Goal: Transaction & Acquisition: Obtain resource

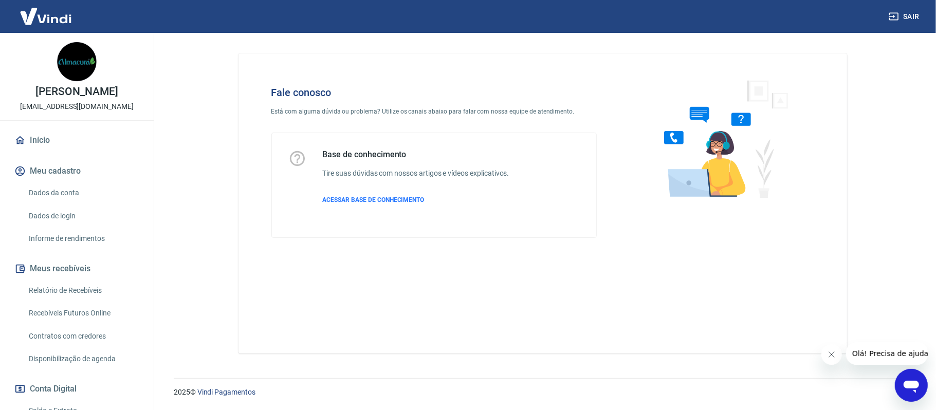
click at [907, 380] on icon "Abrir janela de mensagens" at bounding box center [911, 385] width 19 height 19
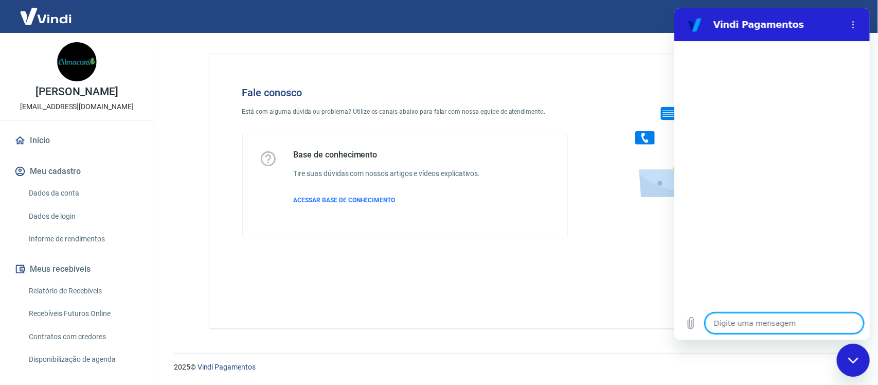
type textarea "x"
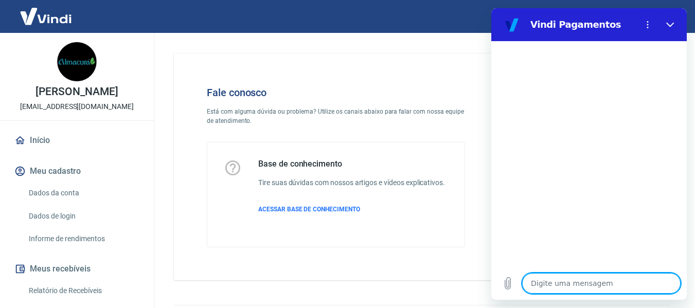
click at [581, 280] on textarea at bounding box center [601, 283] width 158 height 21
type textarea "o"
type textarea "x"
type textarea "ol"
type textarea "x"
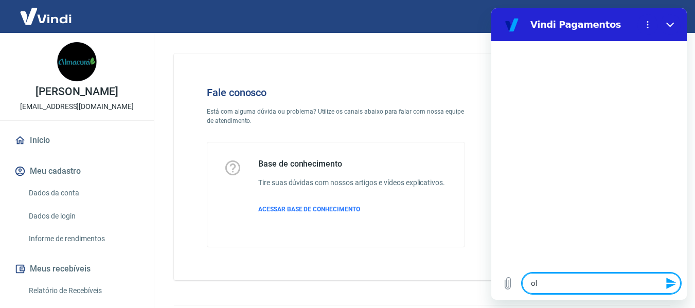
type textarea "olá"
type textarea "x"
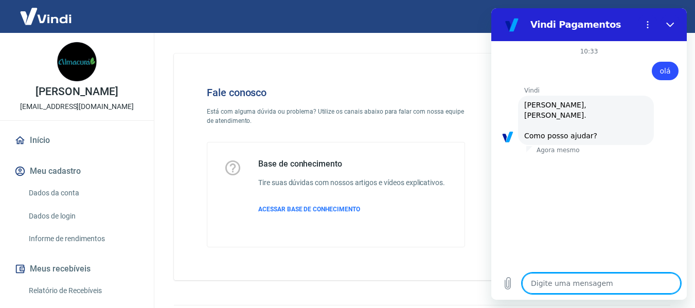
scroll to position [93, 0]
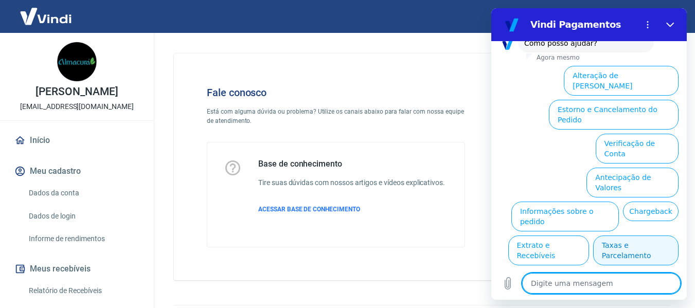
click at [607, 235] on button "Taxas e Parcelamento" at bounding box center [635, 250] width 85 height 30
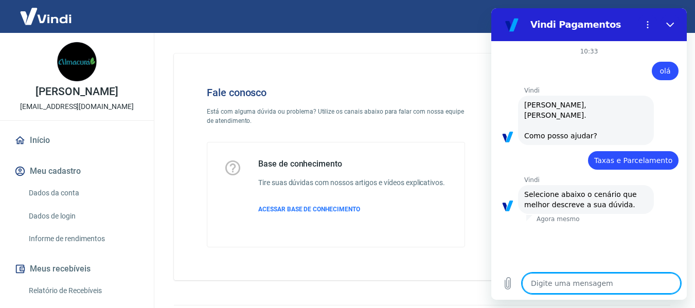
scroll to position [87, 0]
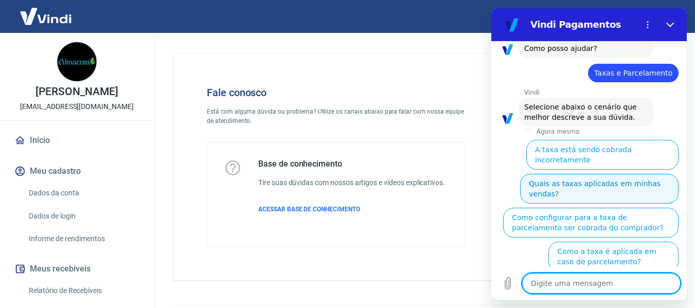
click at [565, 174] on button "Quais as taxas aplicadas em minhas vendas?" at bounding box center [599, 189] width 158 height 30
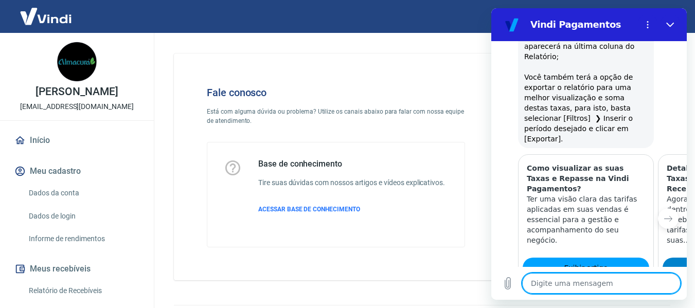
scroll to position [578, 0]
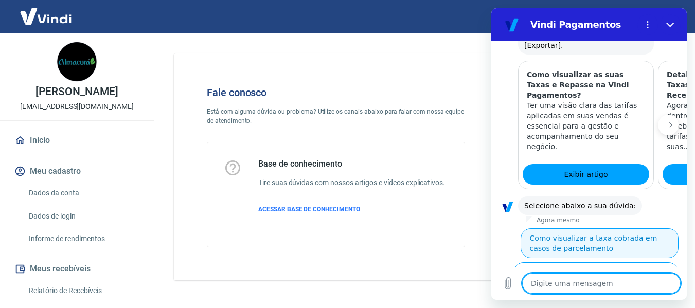
click at [597, 228] on button "Como visualizar a taxa cobrada em casos de parcelamento" at bounding box center [599, 243] width 158 height 30
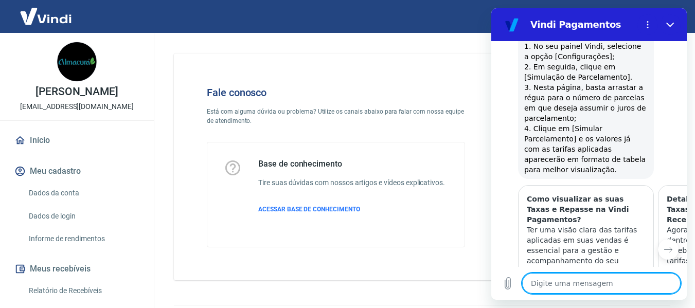
scroll to position [986, 0]
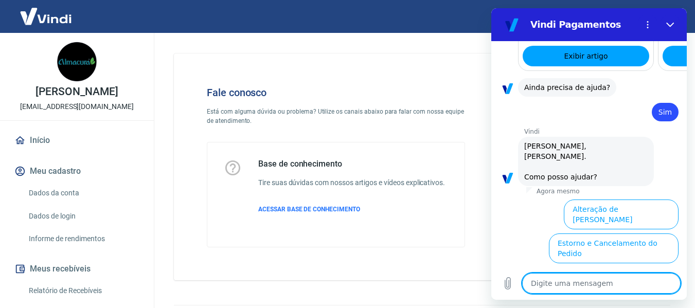
scroll to position [1255, 0]
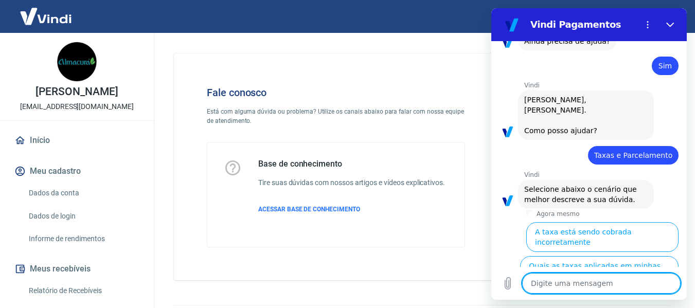
scroll to position [29, 0]
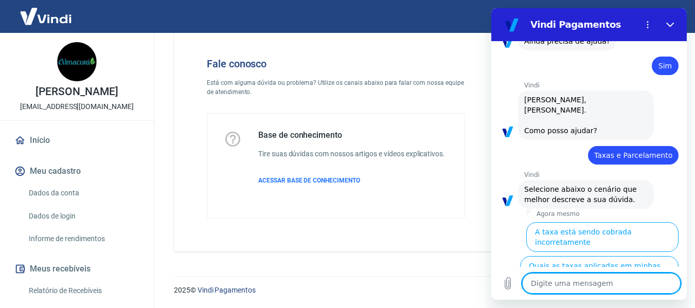
click at [599, 290] on button "Como configurar para a taxa de parcelamento ser cobrada do comprador?" at bounding box center [596, 310] width 164 height 40
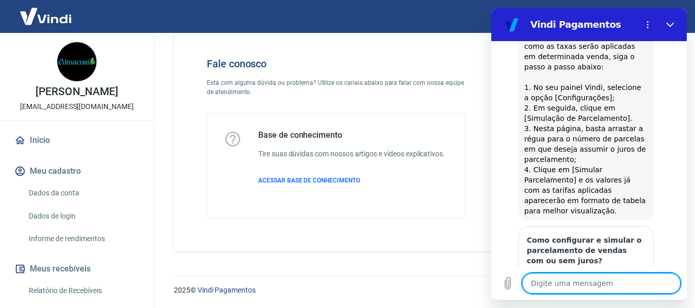
scroll to position [1795, 0]
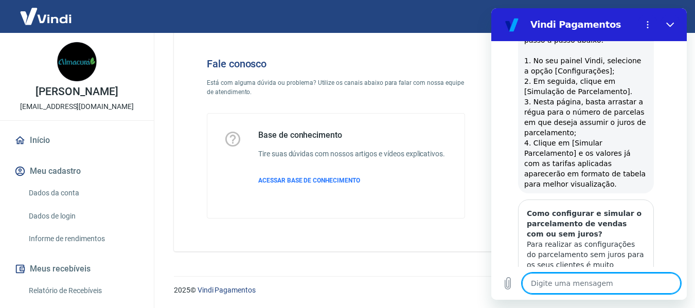
type textarea "x"
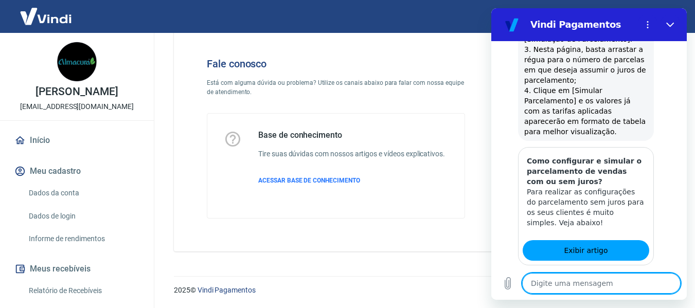
scroll to position [2064, 0]
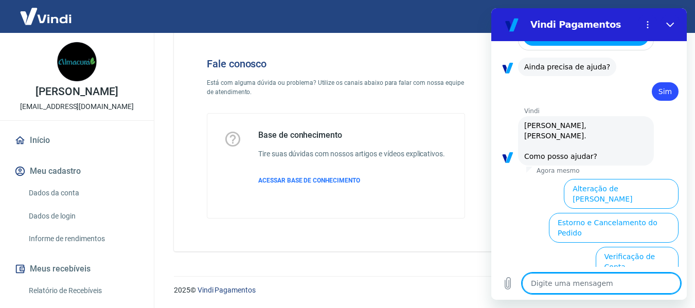
click at [598, 278] on textarea at bounding box center [601, 283] width 158 height 21
type textarea "a"
type textarea "x"
type textarea "at"
type textarea "x"
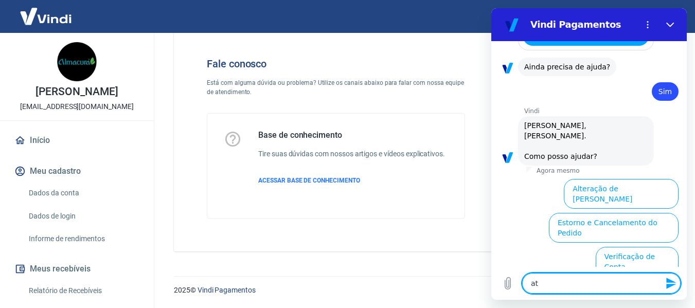
type textarea "ate"
type textarea "x"
type textarea "aten"
type textarea "x"
type textarea "atend"
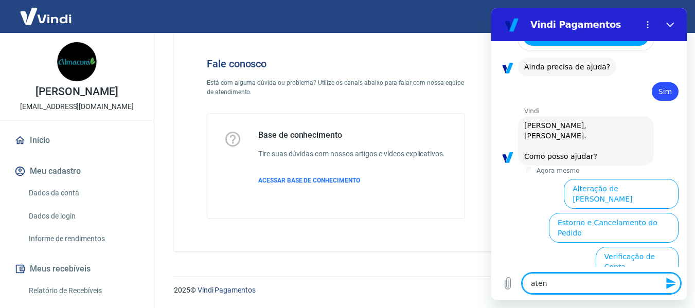
type textarea "x"
type textarea "atende"
type textarea "x"
type textarea "atenden"
type textarea "x"
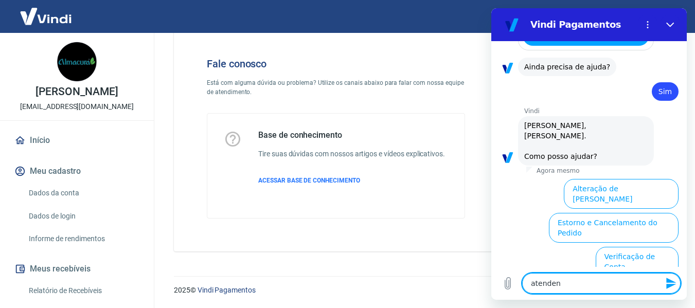
type textarea "atendent"
type textarea "x"
type textarea "atendente"
type textarea "x"
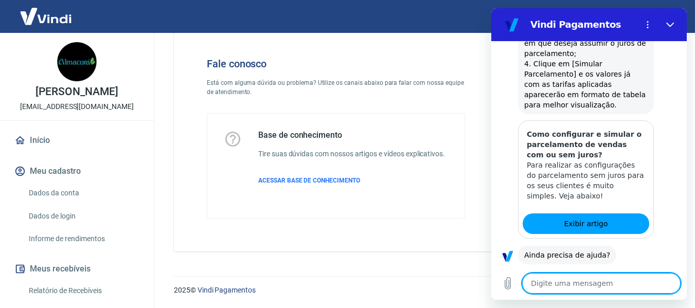
type textarea "x"
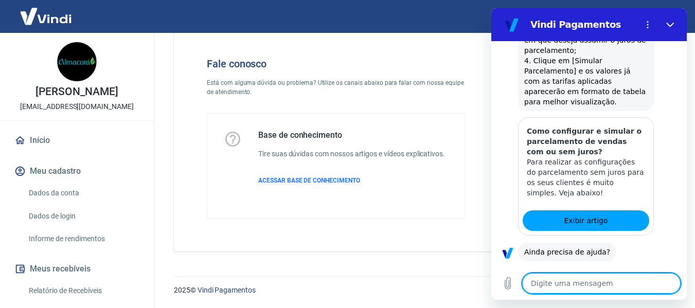
scroll to position [1930, 0]
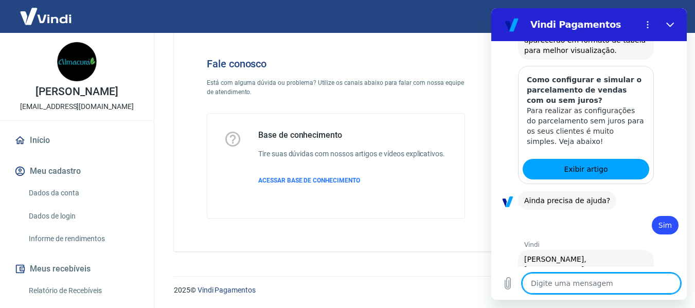
click at [566, 285] on textarea at bounding box center [601, 283] width 158 height 21
type textarea "a"
type textarea "x"
type textarea "at"
type textarea "x"
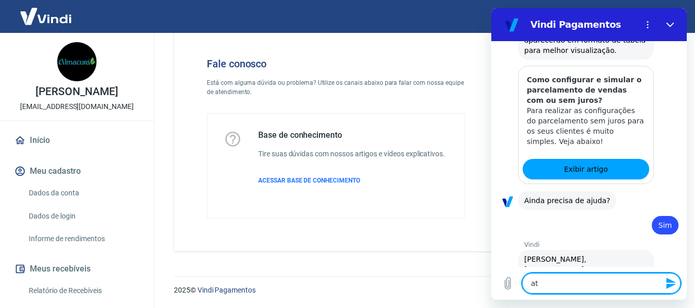
type textarea "ate"
type textarea "x"
type textarea "aten"
type textarea "x"
type textarea "atend"
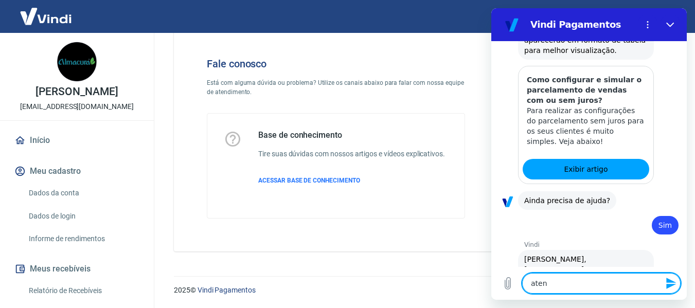
type textarea "x"
type textarea "atendi"
type textarea "x"
type textarea "atendim"
type textarea "x"
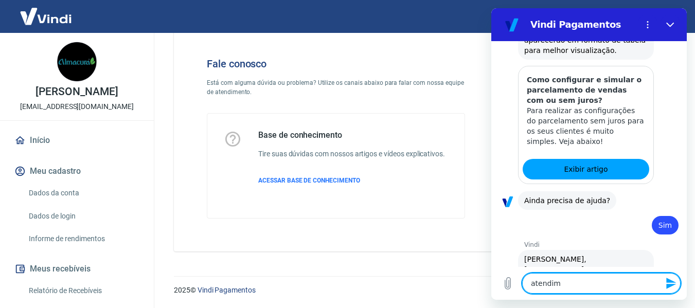
type textarea "atendime"
type textarea "x"
type textarea "atendimen"
type textarea "x"
type textarea "atendiment"
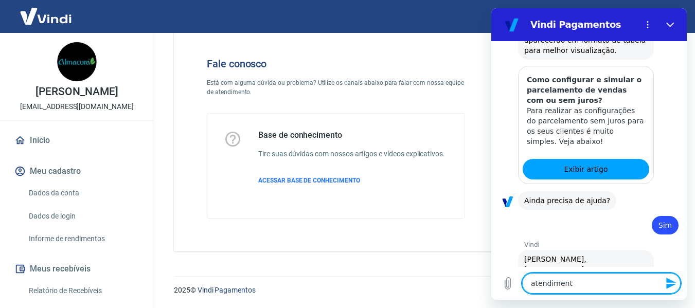
type textarea "x"
type textarea "atendimento"
type textarea "x"
type textarea "atendimento["
type textarea "x"
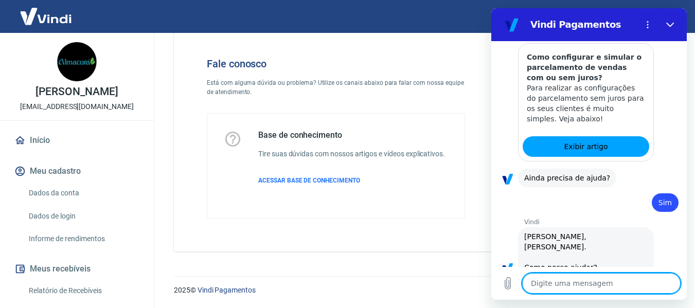
scroll to position [1955, 0]
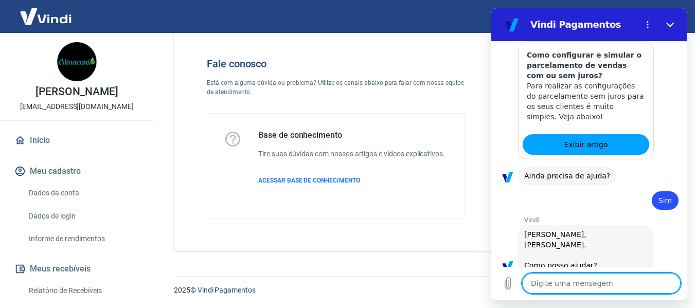
type textarea "x"
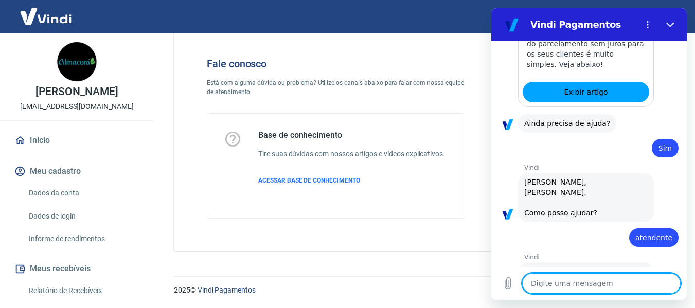
type textarea """
type textarea "x"
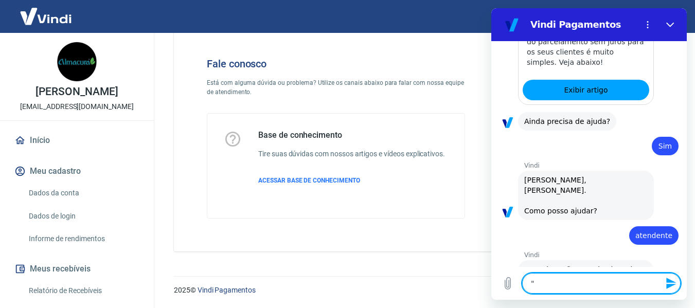
type textarea """
type textarea "x"
type textarea "" ""
type textarea "x"
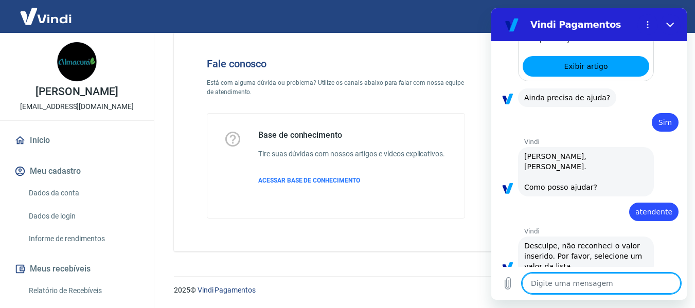
type textarea "x"
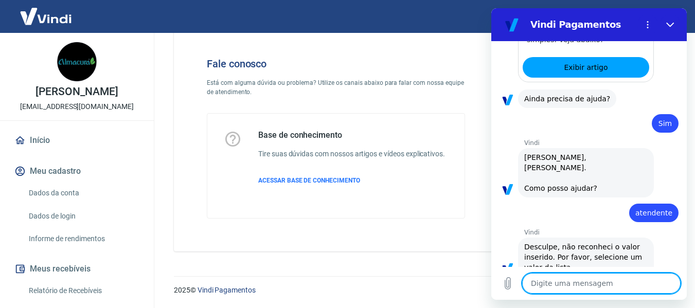
scroll to position [2034, 0]
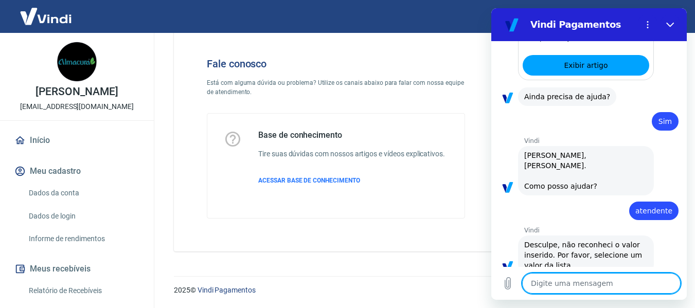
click at [571, 280] on textarea at bounding box center [601, 283] width 158 height 21
type textarea """
type textarea "x"
type textarea """
type textarea "x"
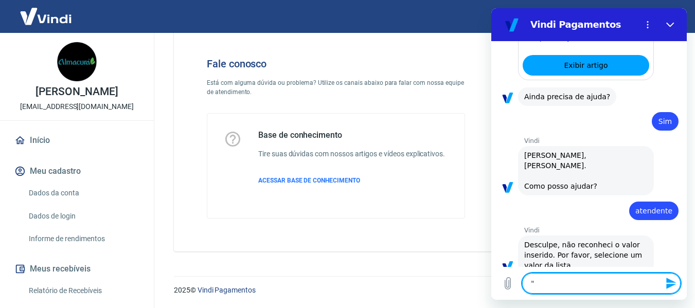
type textarea "" ""
type textarea "x"
type textarea "" ""
type textarea "x"
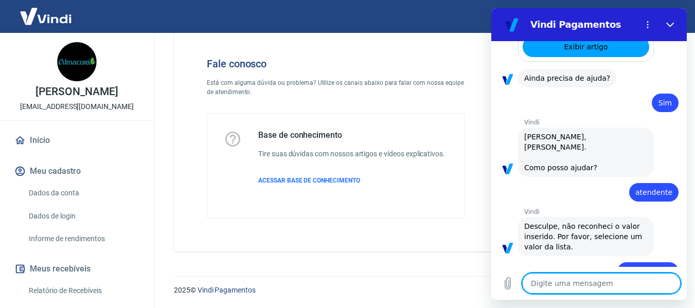
type textarea "x"
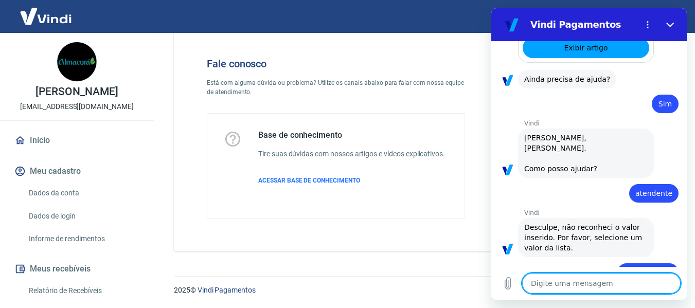
scroll to position [2054, 0]
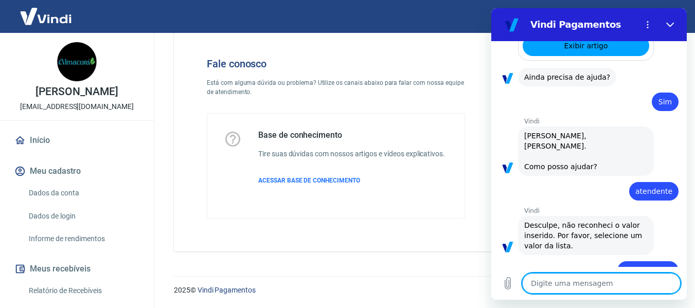
type textarea "?"
type textarea "x"
type textarea "??"
type textarea "x"
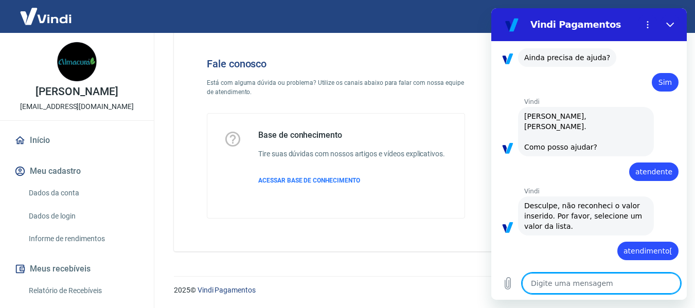
type textarea "x"
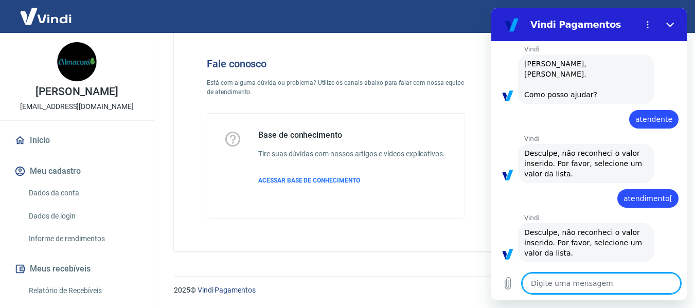
scroll to position [2128, 0]
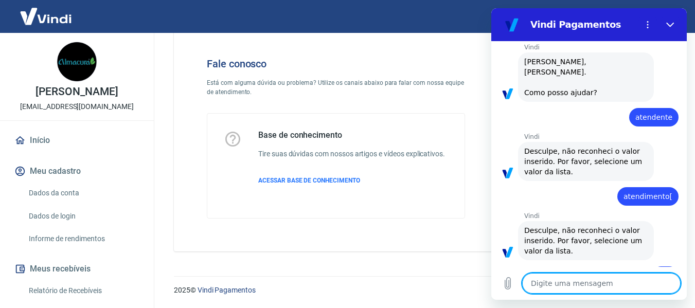
type textarea "O"
type textarea "x"
type textarea "Ol"
type textarea "x"
type textarea "Olá"
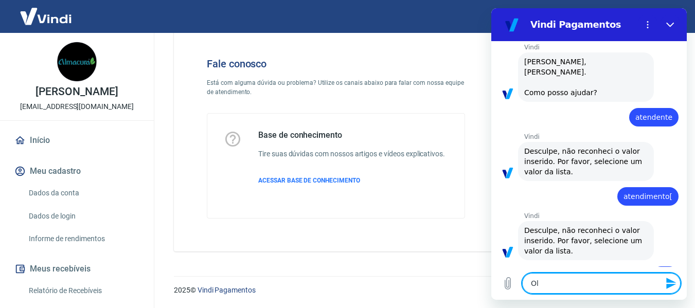
type textarea "x"
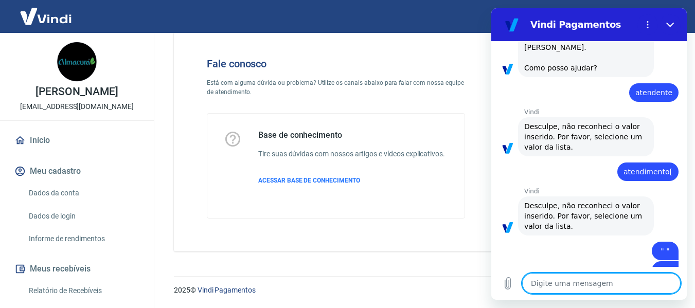
type textarea "x"
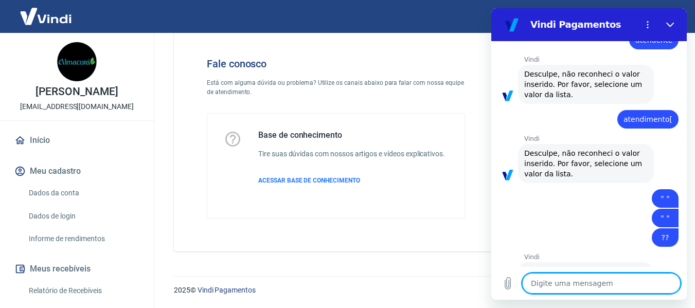
scroll to position [2207, 0]
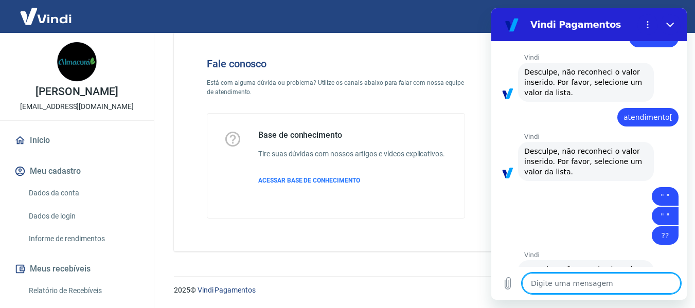
type textarea "O"
type textarea "x"
type textarea "Ol"
type textarea "x"
type textarea "Ol["
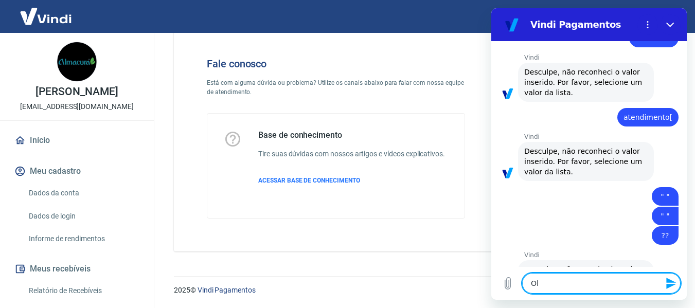
type textarea "x"
type textarea "Ol[a"
type textarea "x"
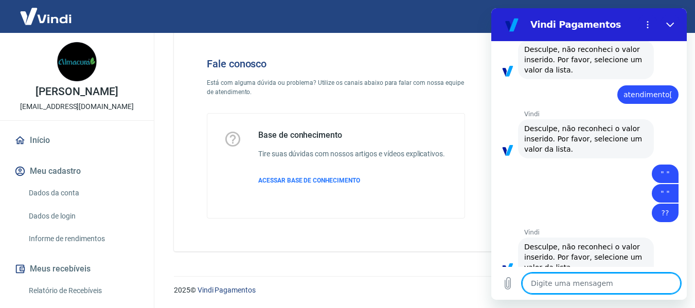
scroll to position [2231, 0]
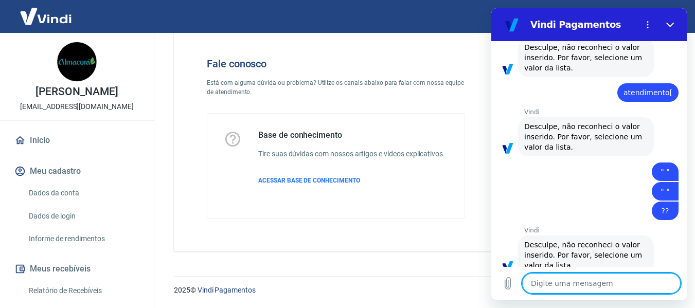
type textarea "x"
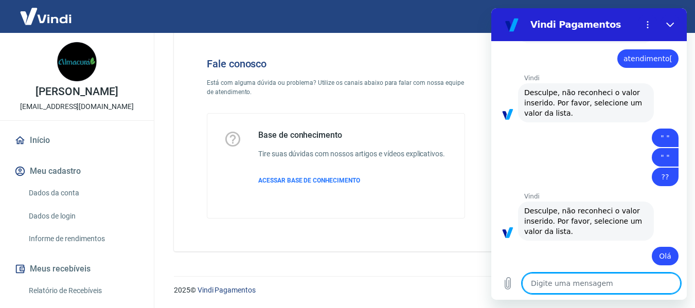
click at [659, 280] on div "Vindi diz: Desculpe, não reconheci o valor inserido. Por favor, selecione um va…" at bounding box center [592, 300] width 187 height 40
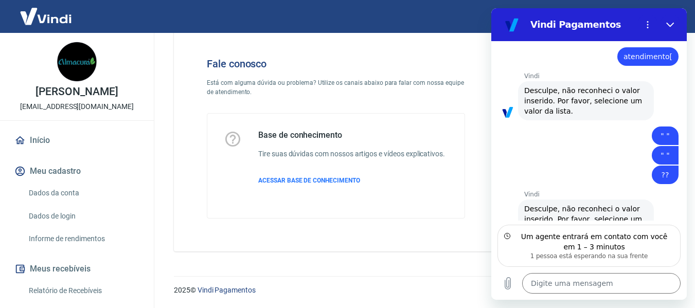
scroll to position [2314, 0]
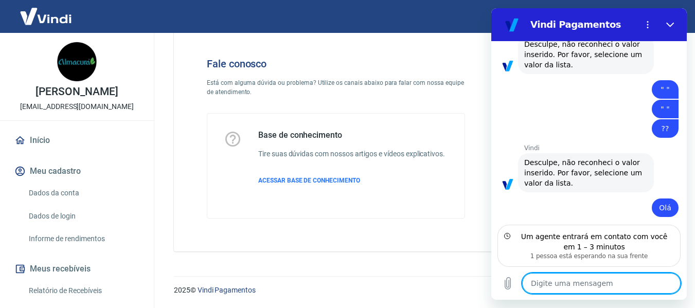
click at [605, 281] on textarea at bounding box center [601, 283] width 158 height 21
type textarea "O"
type textarea "x"
type textarea "Ol"
type textarea "x"
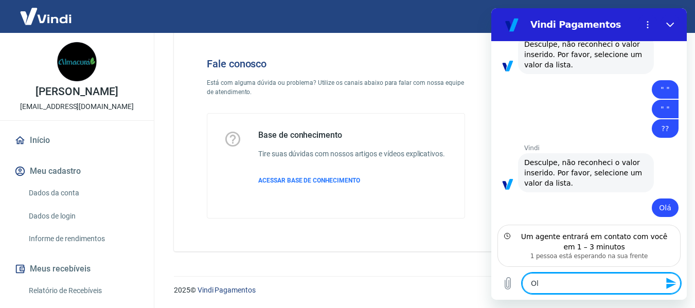
type textarea "Olá"
type textarea "x"
type textarea "Olá,"
type textarea "x"
type textarea "Olá,"
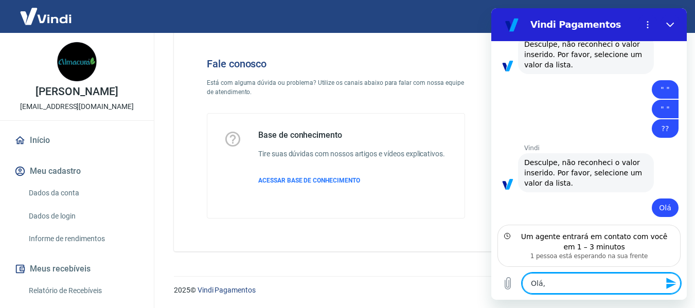
type textarea "x"
type textarea "Olá, ."
type textarea "x"
type textarea "Olá, ."
type textarea "x"
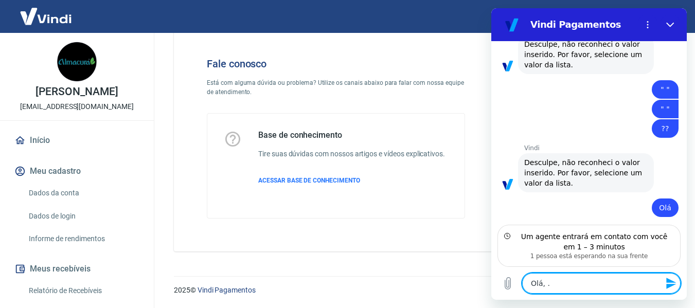
type textarea "Olá, . R"
type textarea "x"
type textarea "Olá, . Re"
type textarea "x"
type textarea "Olá, . Rec"
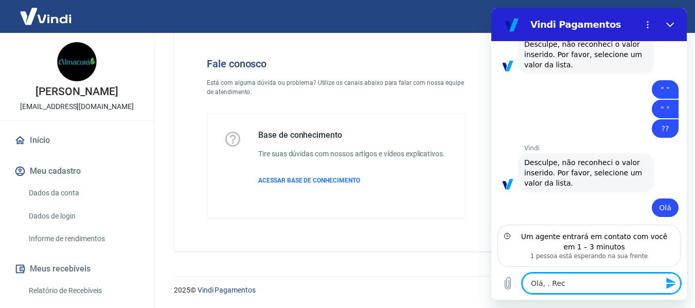
type textarea "x"
type textarea "Olá, . Rece"
type textarea "x"
type textarea "Olá, . Receb"
type textarea "x"
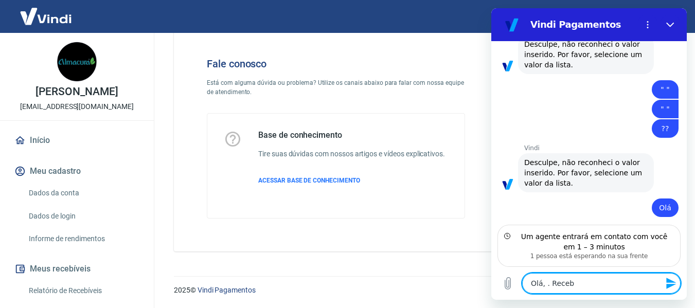
type textarea "Olá, . Recebe"
type textarea "x"
type textarea "Olá, . Recebem"
type textarea "x"
type textarea "Olá, . [GEOGRAPHIC_DATA]"
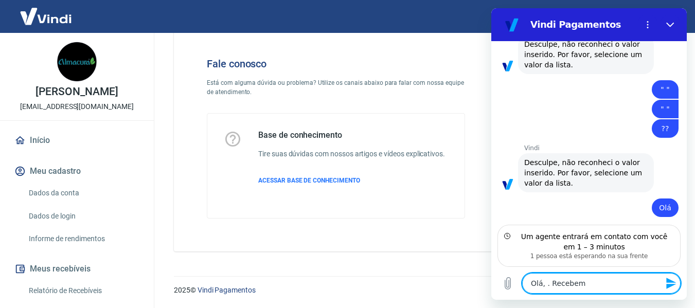
type textarea "x"
type textarea "Olá, . Recebemos"
type textarea "x"
type textarea "Olá, . Recebemos"
type textarea "x"
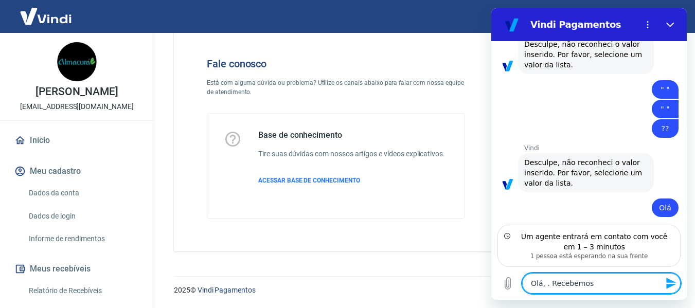
type textarea "Olá, . Recebemos u"
type textarea "x"
type textarea "Olá, . Recebemos um"
type textarea "x"
type textarea "Olá, . Recebemos um"
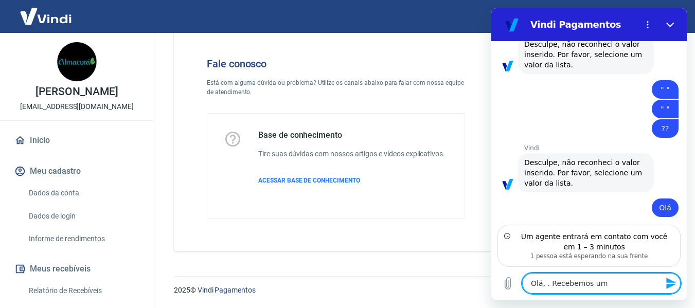
type textarea "x"
type textarea "Olá, . Recebemos um s"
type textarea "x"
type textarea "Olá, . Recebemos um"
type textarea "x"
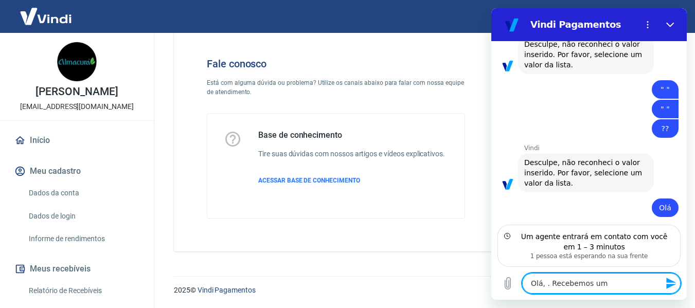
type textarea "Olá, . Recebemos um"
type textarea "x"
type textarea "Olá, . Recebemos ums"
type textarea "x"
type textarea "Olá, . Recebemos um"
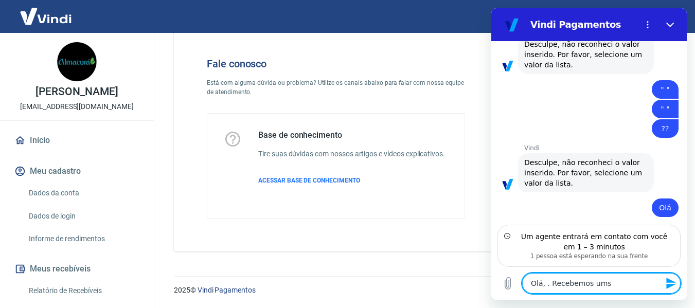
type textarea "x"
type textarea "Olá, . Recebemos uma"
type textarea "x"
type textarea "Olá, . Recebemos uma"
type textarea "x"
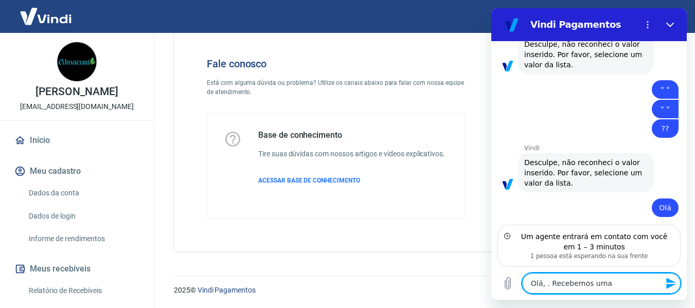
type textarea "Olá, . Recebemos uma p"
type textarea "x"
type textarea "Olá, . Recebemos uma pr"
type textarea "x"
type textarea "Olá, . Recebemos uma pro"
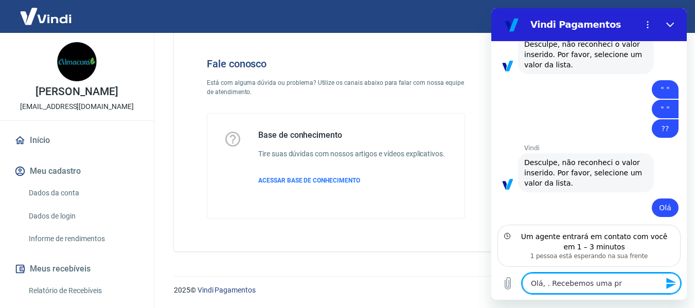
type textarea "x"
type textarea "Olá, . Recebemos uma prop"
type textarea "x"
type textarea "Olá, . Recebemos uma propo"
type textarea "x"
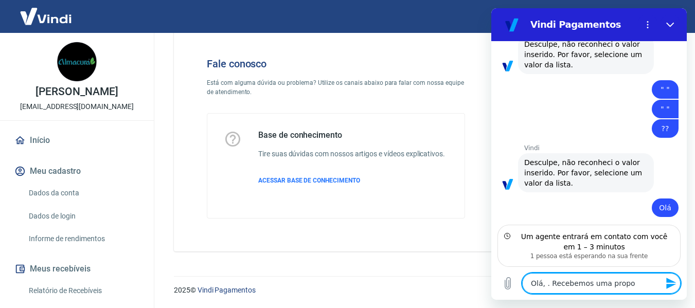
type textarea "Olá, . Recebemos uma propos"
type textarea "x"
type textarea "Olá, . Recebemos uma propost"
type textarea "x"
type textarea "Olá, . Recebemos uma proposta"
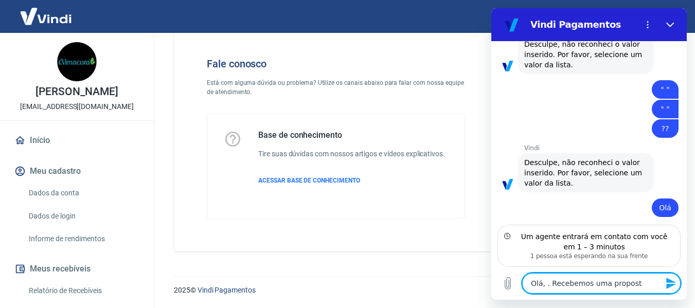
type textarea "x"
type textarea "Olá, . Recebemos uma proposta"
type textarea "x"
type textarea "Olá, . Recebemos uma proposta d"
type textarea "x"
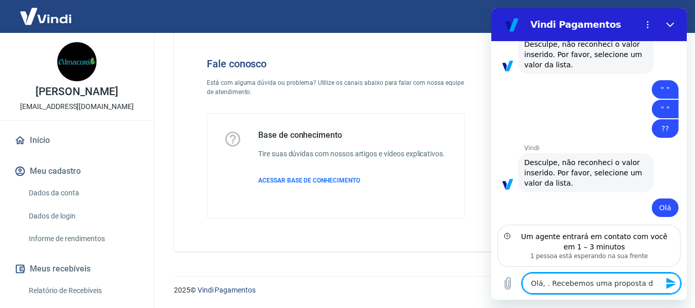
type textarea "Olá, . Recebemos uma proposta do"
type textarea "x"
type textarea "Olá, . Recebemos uma proposta do"
type textarea "x"
type textarea "Olá, . Recebemos uma proposta do c"
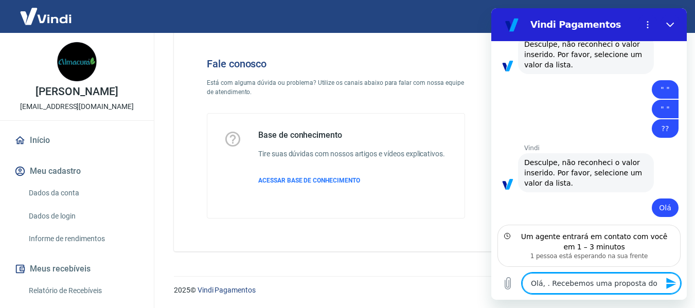
type textarea "x"
type textarea "Olá, . Recebemos uma proposta do co"
type textarea "x"
type textarea "Olá, . Recebemos uma proposta do con"
type textarea "x"
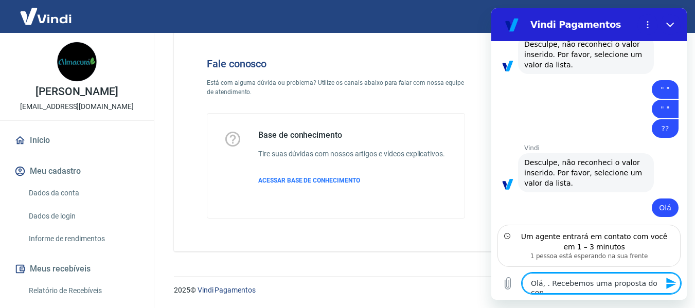
type textarea "Olá, . Recebemos uma proposta do conc"
type textarea "x"
type textarea "Olá, . Recebemos uma proposta do conco"
type textarea "x"
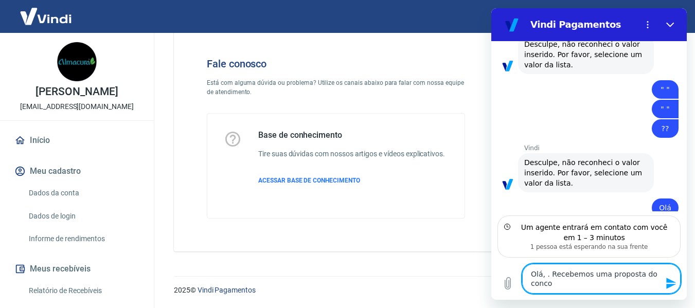
type textarea "Olá, . Recebemos uma proposta do concor"
type textarea "x"
type textarea "Olá, . Recebemos uma proposta do concorr"
type textarea "x"
type textarea "Olá, . Recebemos uma proposta do concorre"
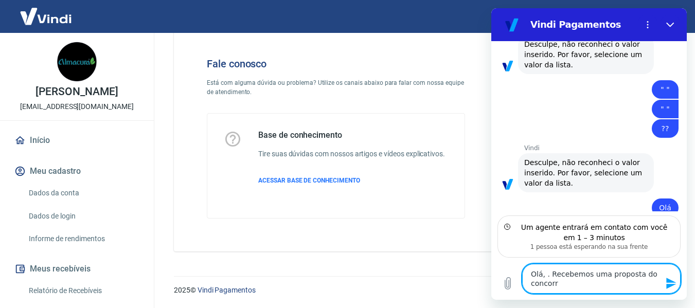
type textarea "x"
type textarea "Olá, . Recebemos uma proposta do concorret"
type textarea "x"
type textarea "Olá, . Recebemos uma proposta do concorrete"
type textarea "x"
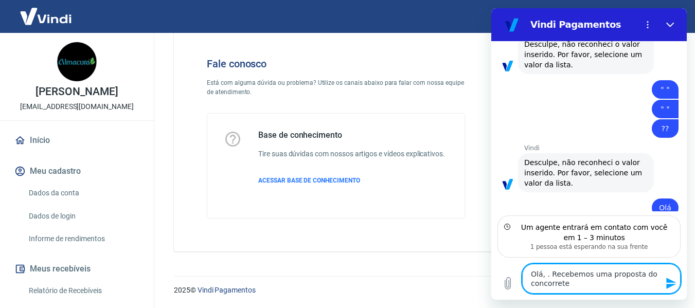
type textarea "Olá, . Recebemos uma proposta do concorreten"
type textarea "x"
type textarea "Olá, . Recebemos uma proposta do concorrete"
type textarea "x"
type textarea "Olá, . Recebemos uma proposta do concorret"
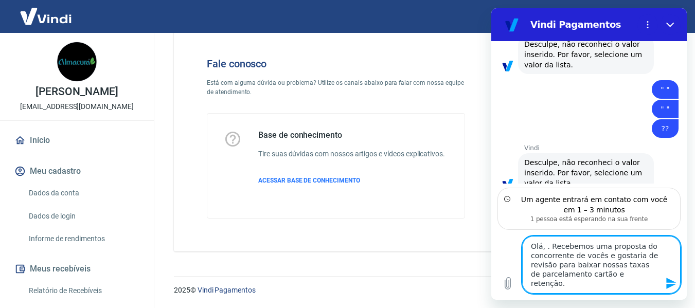
click at [598, 255] on textarea "Olá, . Recebemos uma proposta do concorrente de vocês e gostaria de revisão par…" at bounding box center [601, 265] width 158 height 58
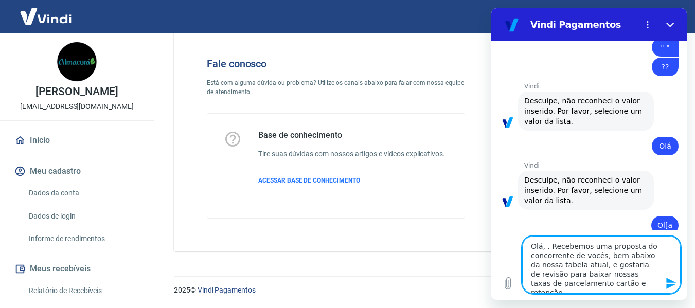
scroll to position [2377, 0]
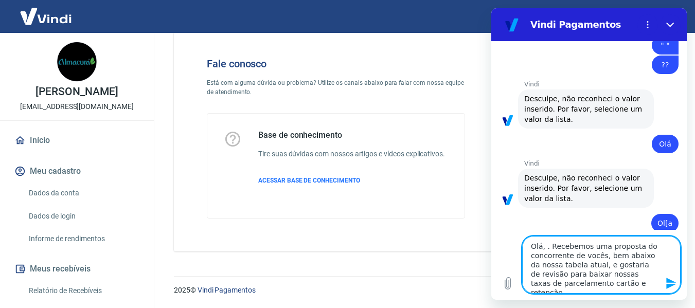
click at [543, 245] on textarea "Olá, . Recebemos uma proposta do concorrente de vocês, bem abaixo da nossa tabe…" at bounding box center [601, 265] width 158 height 58
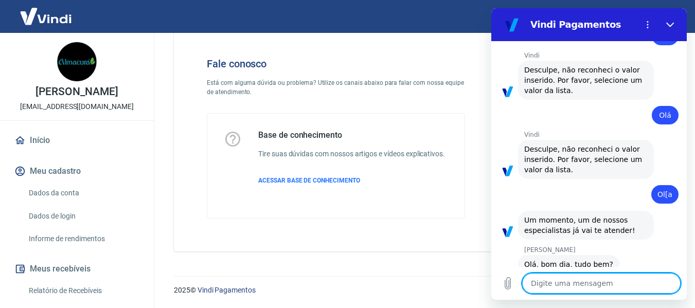
scroll to position [2440, 0]
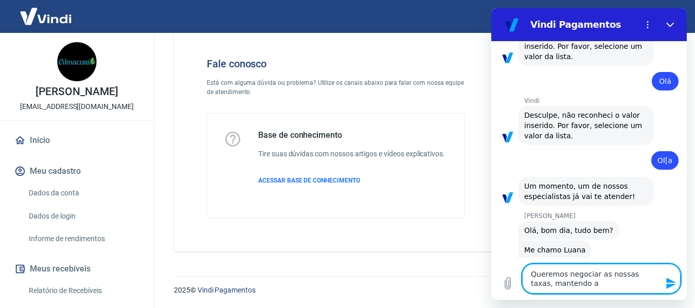
click at [567, 275] on textarea "Queremos negociar as nossas taxas, mantendo a" at bounding box center [601, 279] width 158 height 30
click at [578, 285] on textarea "Queremos renegociar as nossas taxas, mantendo a" at bounding box center [601, 279] width 158 height 30
click at [646, 276] on textarea "Queremos renegociar as nossas taxas, mantendo a" at bounding box center [601, 279] width 158 height 30
click at [648, 276] on textarea "Queremos renegociar as nossas taxas, mantendo a" at bounding box center [601, 279] width 158 height 30
click at [626, 286] on textarea "Queremos renegociar as taxas do nosso contrato, mantendo a" at bounding box center [601, 279] width 158 height 30
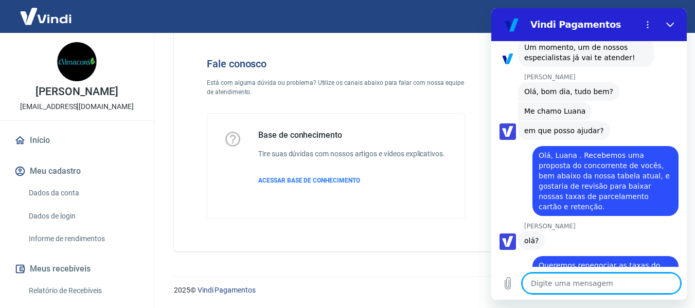
scroll to position [2581, 0]
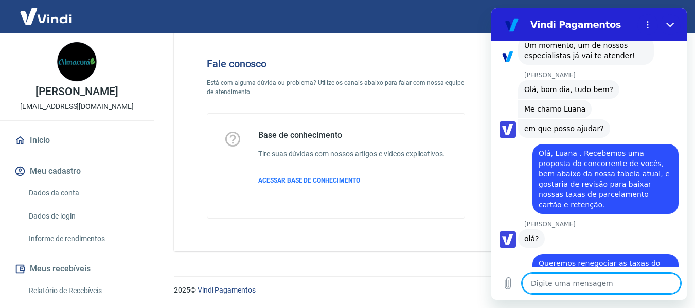
click at [582, 282] on textarea at bounding box center [601, 283] width 158 height 21
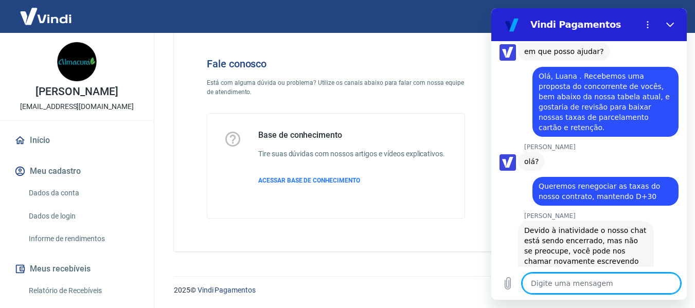
scroll to position [2873, 0]
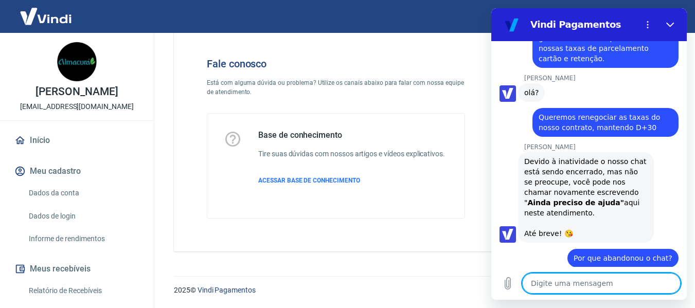
scroll to position [2868, 0]
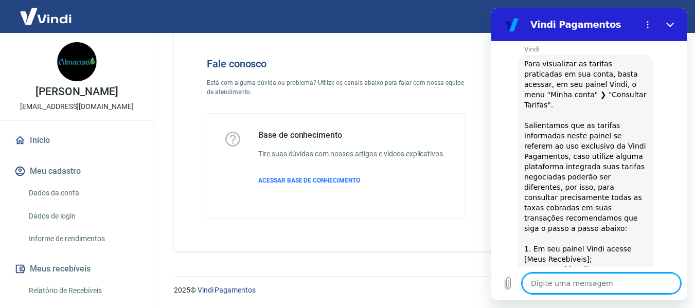
click at [566, 281] on textarea at bounding box center [601, 283] width 158 height 21
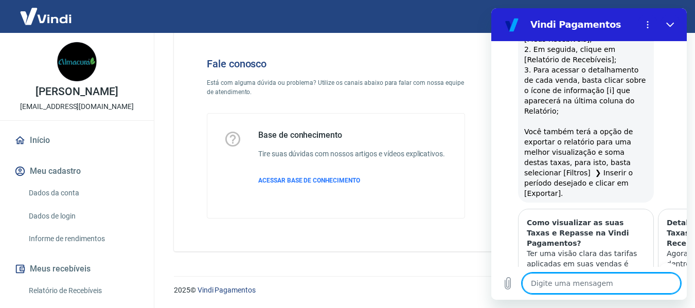
scroll to position [3346, 0]
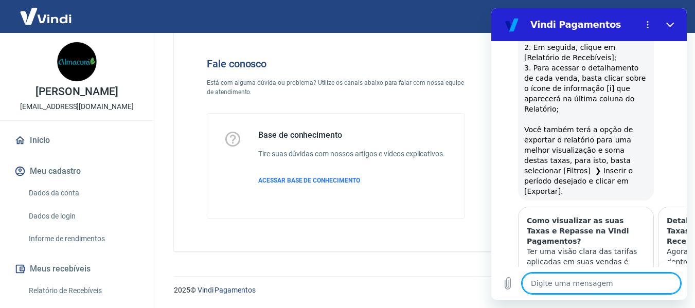
click at [590, 285] on textarea at bounding box center [601, 283] width 158 height 21
click at [555, 283] on textarea "atendimento" at bounding box center [601, 283] width 158 height 21
click at [671, 283] on icon "Enviar mensagem" at bounding box center [671, 283] width 12 height 12
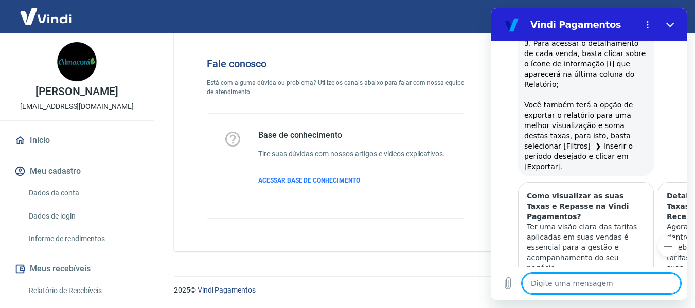
paste textarea "atendimento"
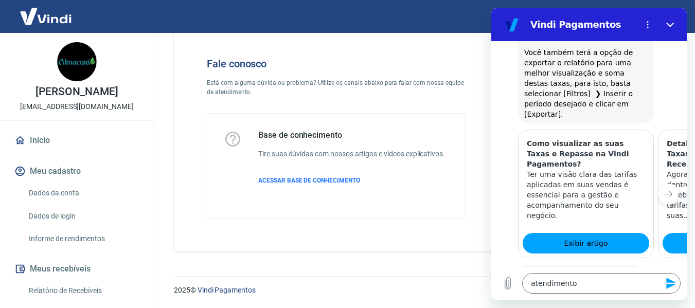
click at [669, 284] on icon "Enviar mensagem" at bounding box center [671, 283] width 10 height 11
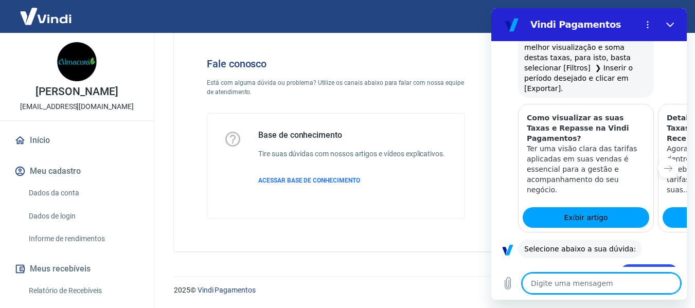
paste textarea "atendimento"
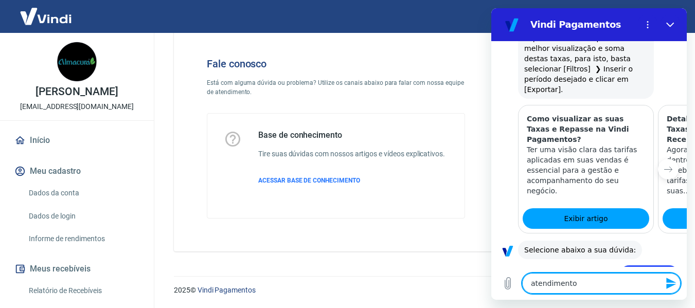
click at [669, 284] on icon "Enviar mensagem" at bounding box center [671, 283] width 12 height 12
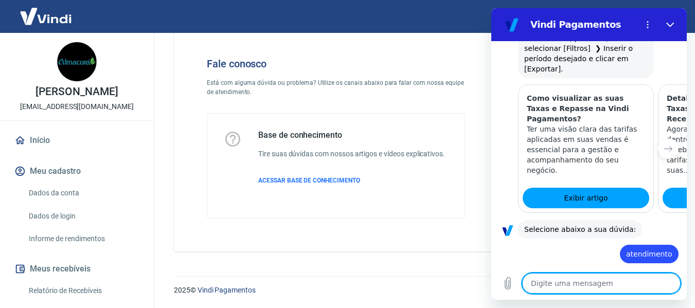
paste textarea "atendimento"
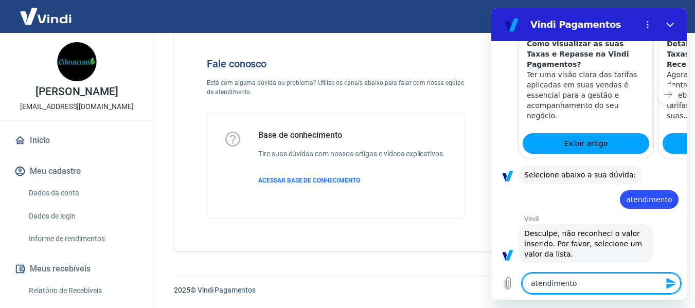
click at [669, 284] on icon "Enviar mensagem" at bounding box center [671, 283] width 12 height 12
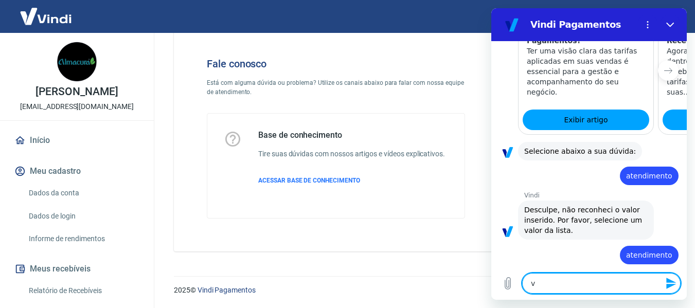
click at [669, 284] on icon "Enviar mensagem" at bounding box center [671, 283] width 12 height 12
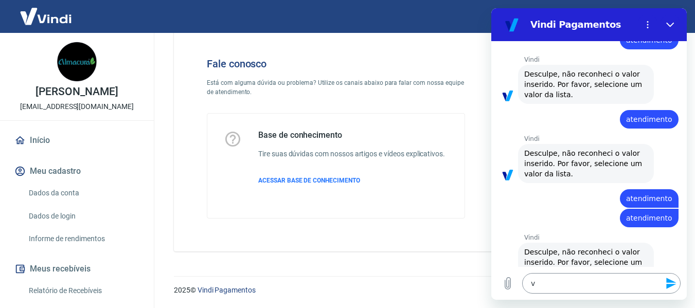
click at [669, 284] on icon "Enviar mensagem" at bounding box center [671, 283] width 12 height 12
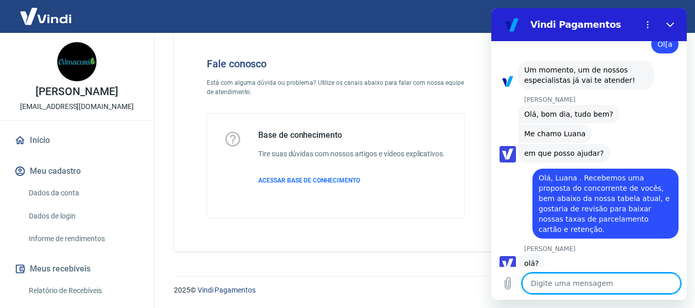
scroll to position [2505, 0]
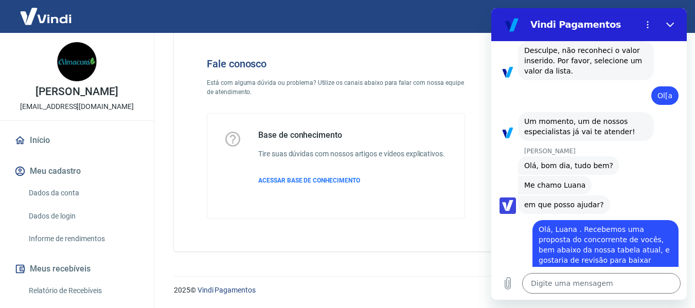
drag, startPoint x: 575, startPoint y: 106, endPoint x: 647, endPoint y: 150, distance: 83.9
click at [647, 224] on span "Olá, Luana . Recebemos uma proposta do concorrente de vocês, bem abaixo da noss…" at bounding box center [605, 255] width 134 height 62
drag, startPoint x: 539, startPoint y: 206, endPoint x: 657, endPoint y: 216, distance: 118.7
copy span "Queremos renegociar as taxas do nosso contrato, mantendo D+30"
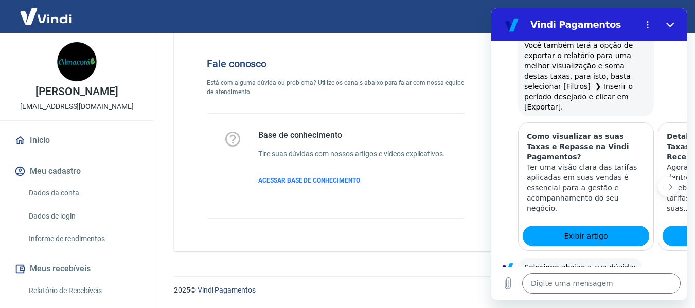
scroll to position [3842, 0]
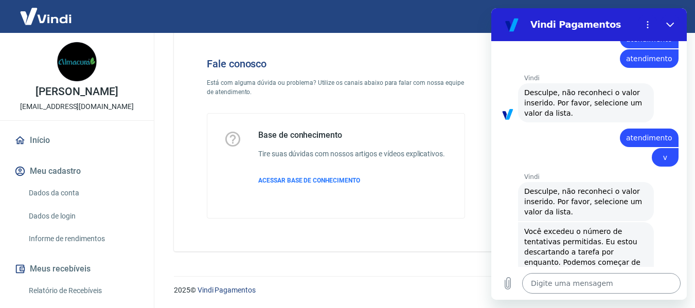
click at [564, 280] on textarea at bounding box center [601, 283] width 158 height 21
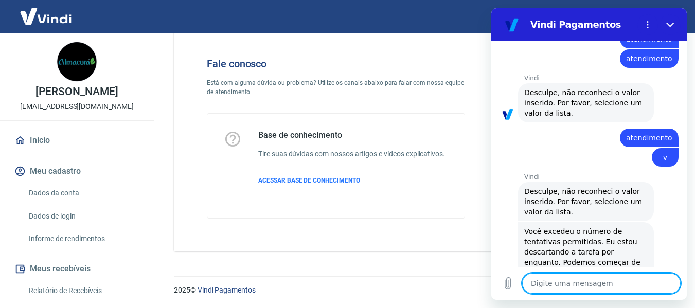
click at [599, 284] on textarea at bounding box center [601, 283] width 158 height 21
paste textarea "Queremos renegociar as taxas do nosso contrato, mantendo D+30"
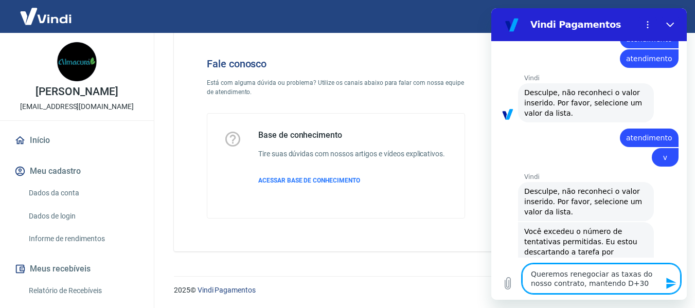
click at [532, 272] on textarea "Queremos renegociar as taxas do nosso contrato, mantendo D+30" at bounding box center [601, 279] width 158 height 30
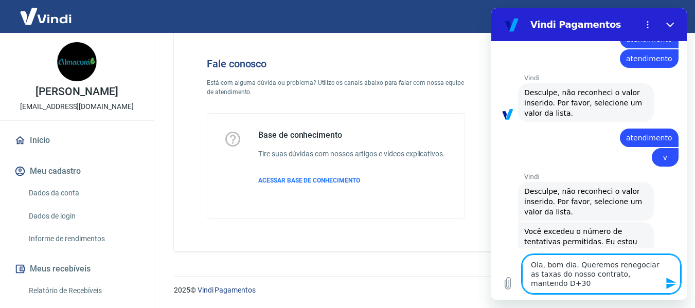
drag, startPoint x: 608, startPoint y: 273, endPoint x: 620, endPoint y: 282, distance: 15.0
click at [620, 282] on textarea "Ola, bom dia. Queremos renegociar as taxas do nosso contrato, mantendo D+30" at bounding box center [601, 274] width 158 height 39
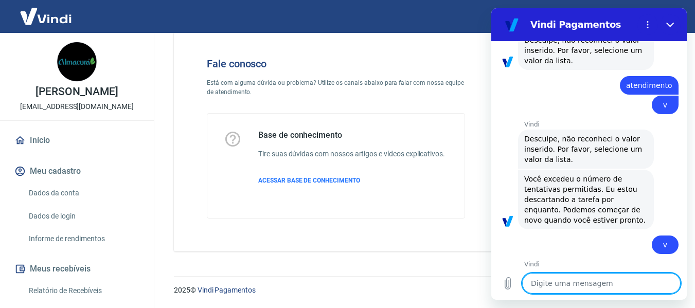
scroll to position [3896, 0]
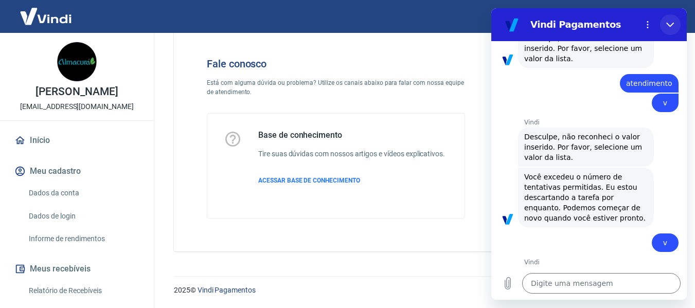
click at [670, 23] on icon "Fechar" at bounding box center [670, 25] width 8 height 8
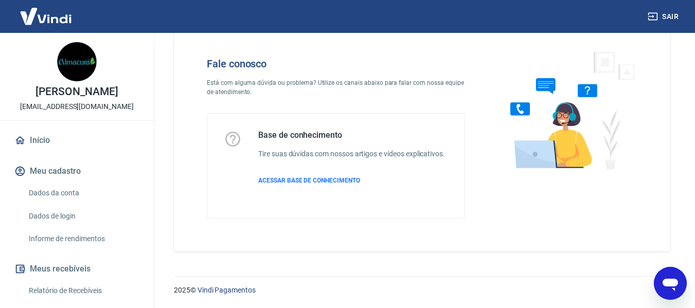
click at [679, 283] on div "Abrir janela de mensagens" at bounding box center [670, 283] width 31 height 31
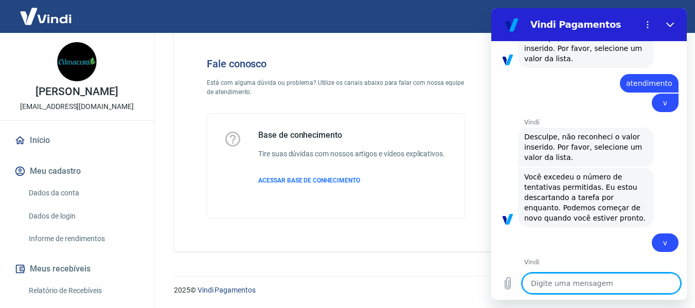
click at [626, 280] on textarea at bounding box center [601, 283] width 158 height 21
click at [649, 23] on icon "Menu de opções" at bounding box center [647, 25] width 8 height 8
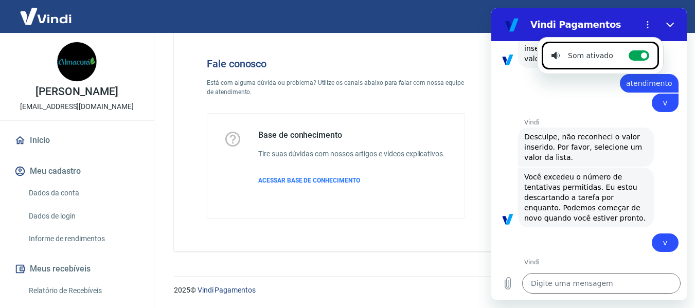
click at [447, 239] on div "Fale conosco Está com alguma dúvida ou problema? Utilize os canais abaixo para …" at bounding box center [422, 138] width 496 height 227
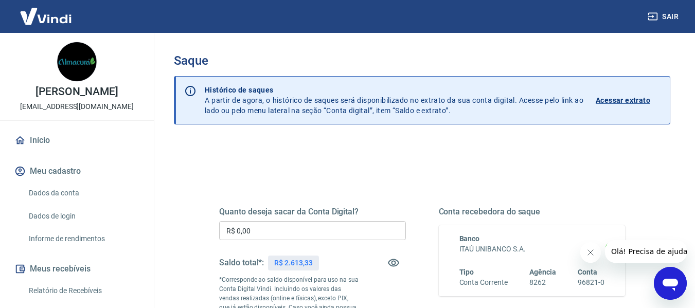
scroll to position [51, 0]
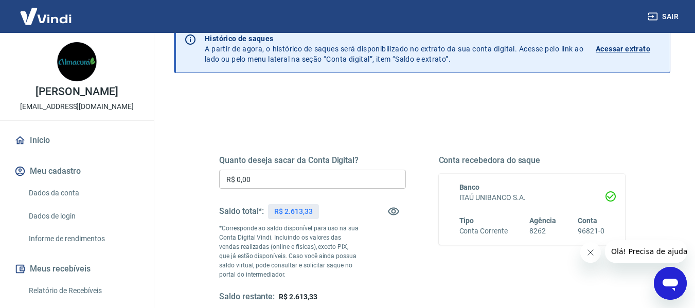
click at [324, 175] on input "R$ 0,00" at bounding box center [312, 179] width 187 height 19
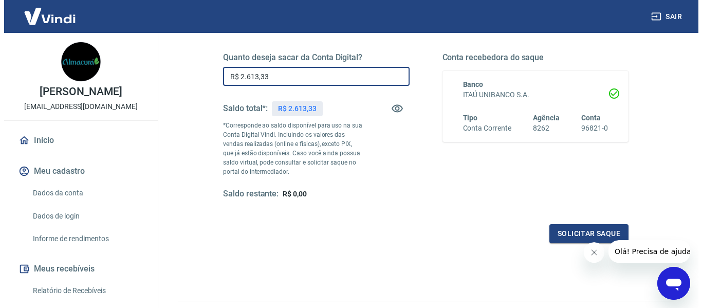
scroll to position [206, 0]
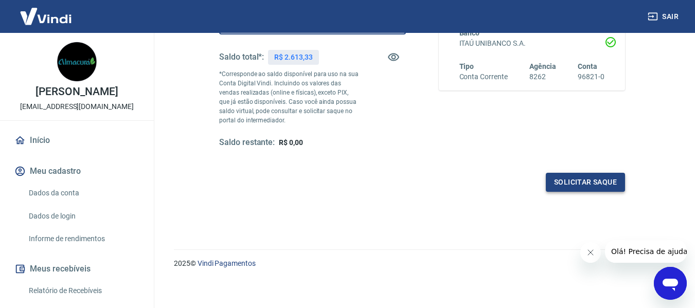
type input "R$ 2.613,33"
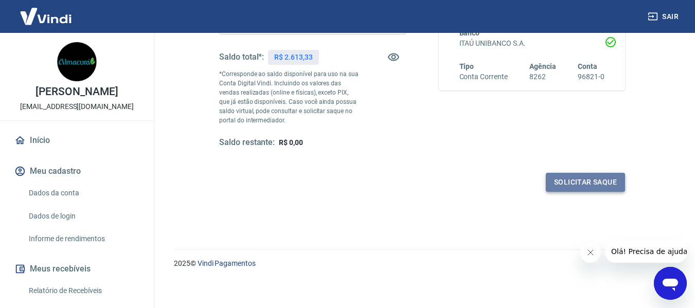
click at [605, 183] on button "Solicitar saque" at bounding box center [585, 182] width 79 height 19
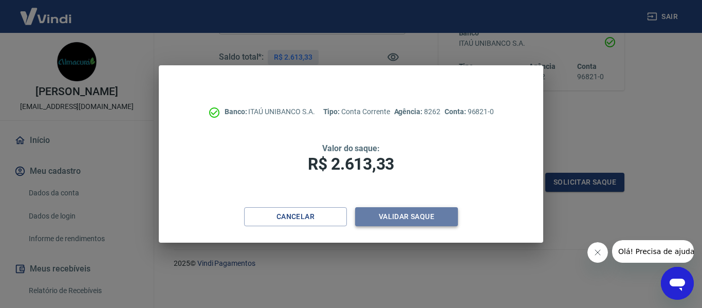
click at [421, 217] on button "Validar saque" at bounding box center [406, 216] width 103 height 19
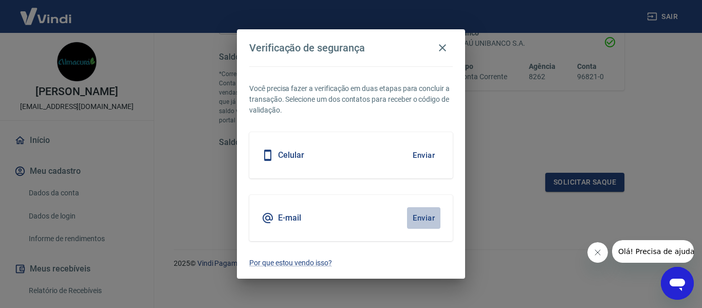
click at [421, 216] on button "Enviar" at bounding box center [423, 218] width 33 height 22
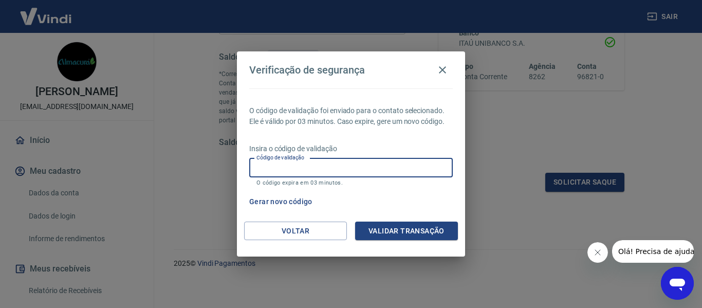
click at [327, 165] on input "Código de validação" at bounding box center [351, 167] width 204 height 19
type input "824372"
click at [386, 225] on button "Validar transação" at bounding box center [406, 231] width 103 height 19
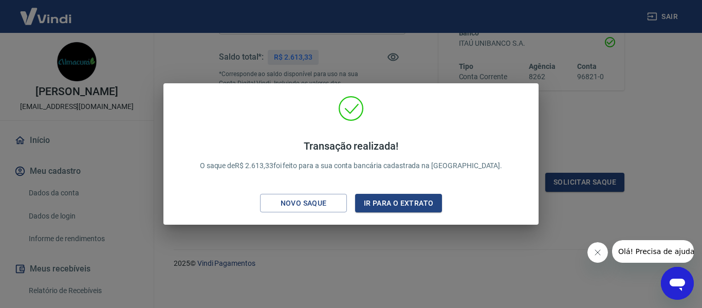
click at [527, 93] on div "Transação realizada! O saque de R$ 2.613,33 foi feito para a sua conta bancária…" at bounding box center [350, 154] width 375 height 142
click at [495, 114] on div "Transação realizada! O saque de R$ 2.613,33 foi feito para a sua conta bancária…" at bounding box center [351, 156] width 359 height 121
click at [529, 88] on div "Transação realizada! O saque de R$ 2.613,33 foi feito para a sua conta bancária…" at bounding box center [350, 154] width 375 height 142
click at [595, 251] on icon "Fechar mensagem da empresa" at bounding box center [597, 252] width 8 height 8
